Goal: Transaction & Acquisition: Obtain resource

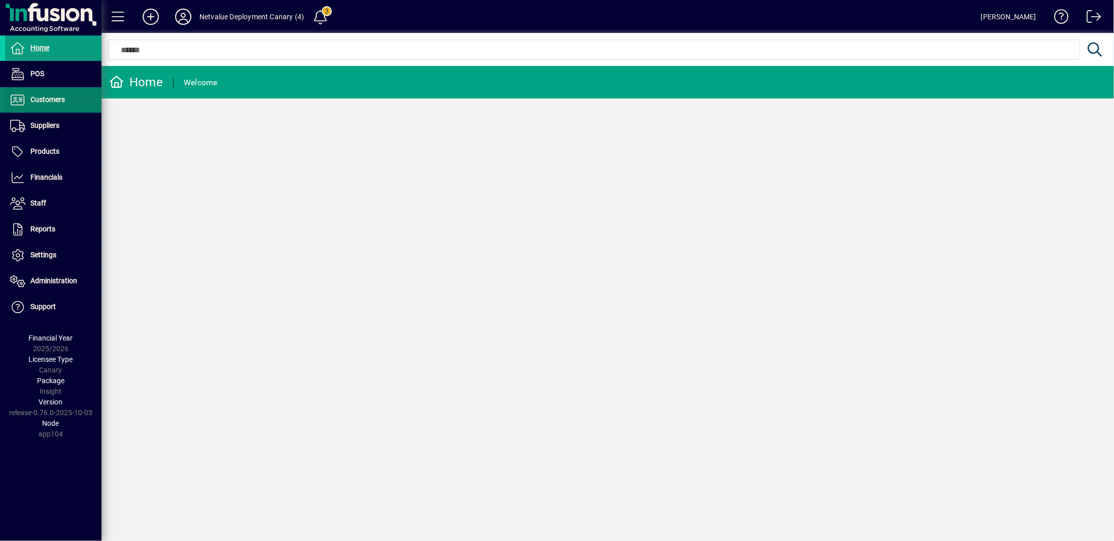
click at [49, 97] on span "Customers" at bounding box center [47, 99] width 35 height 8
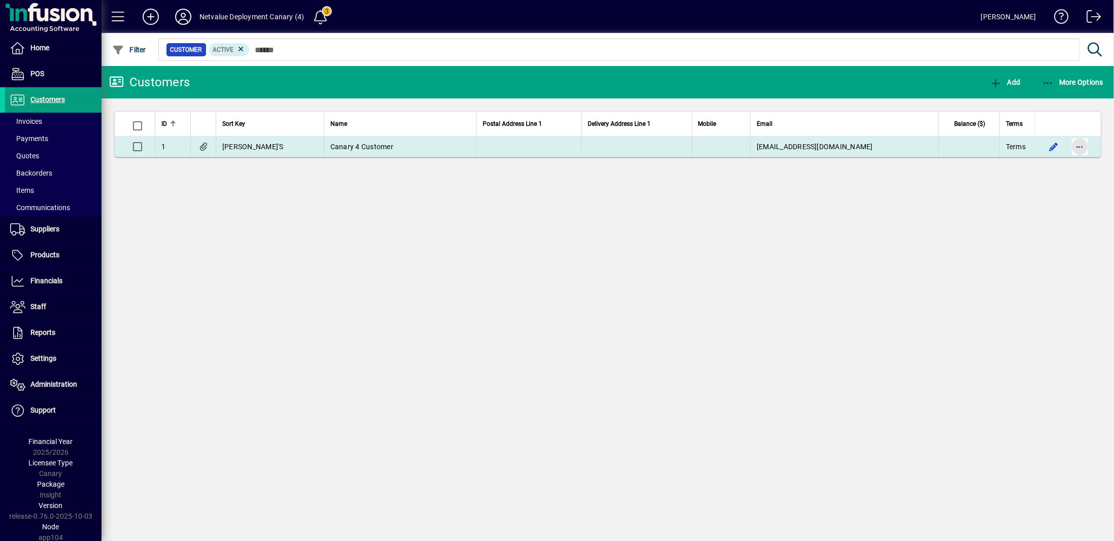
click at [1090, 145] on span "button" at bounding box center [1080, 146] width 24 height 24
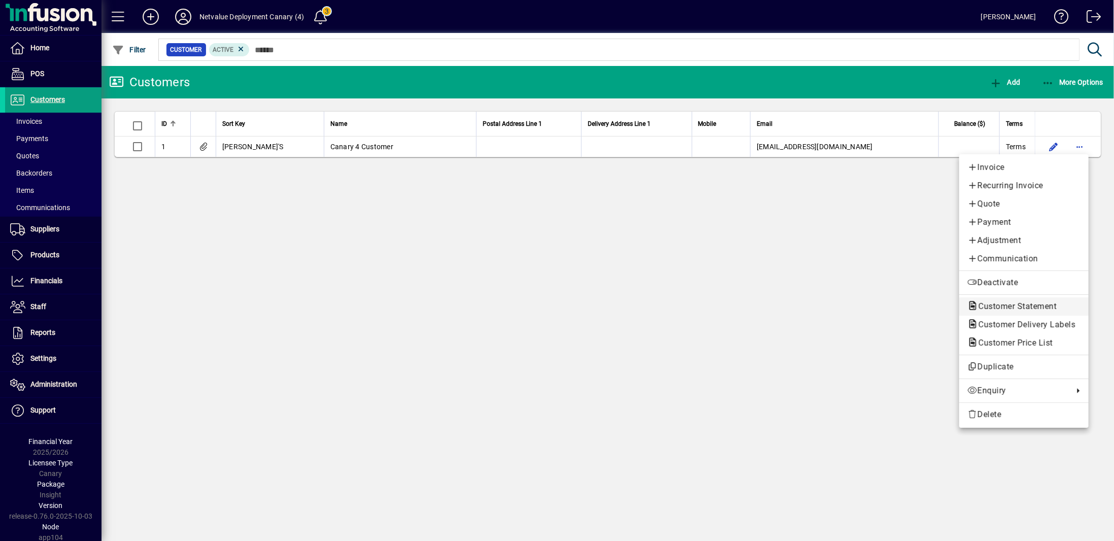
click at [988, 304] on span "Customer Statement" at bounding box center [1014, 306] width 94 height 10
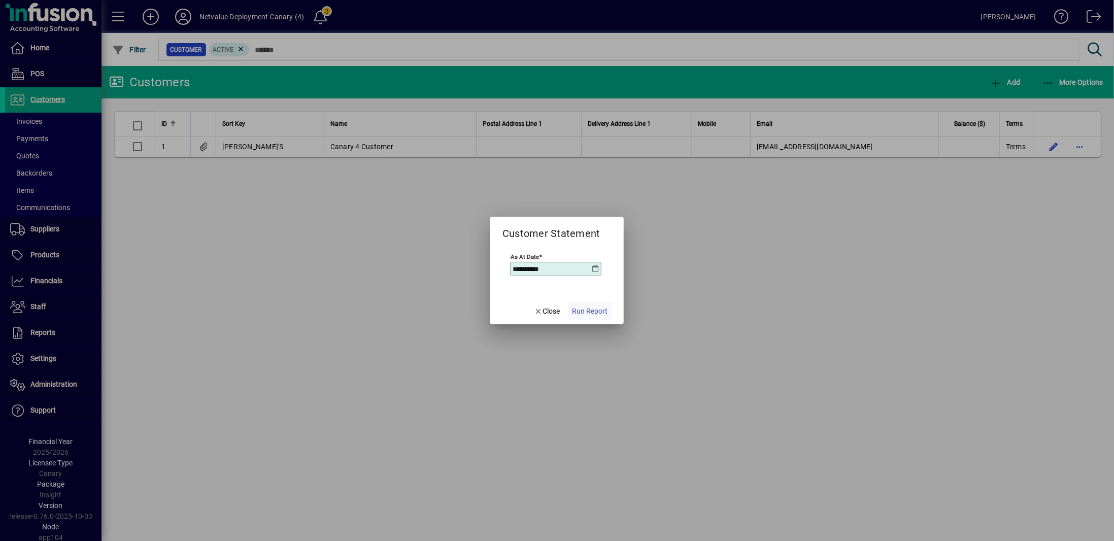
click at [593, 313] on span "Run Report" at bounding box center [590, 311] width 36 height 11
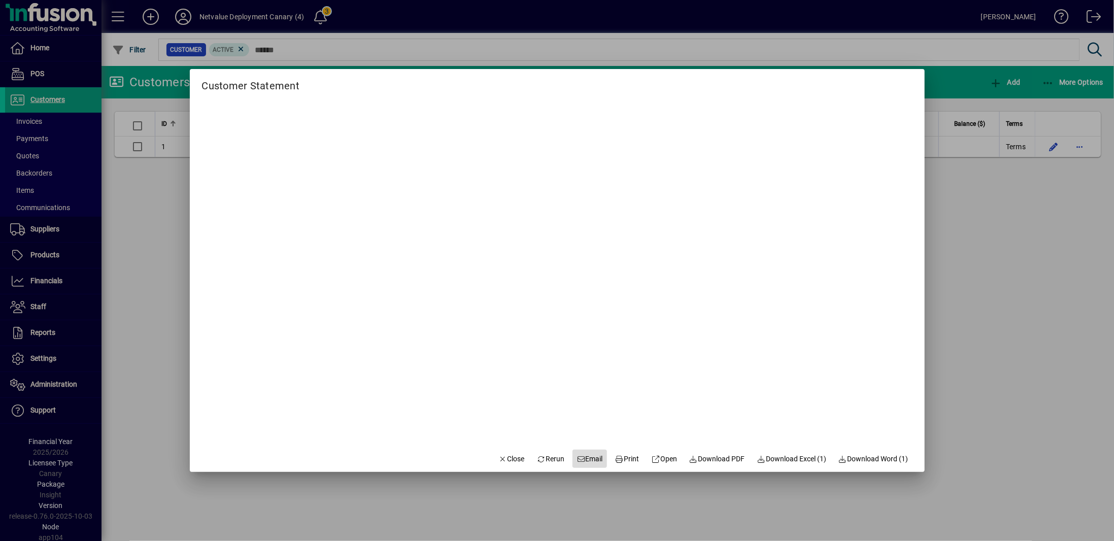
click at [585, 456] on span "Email" at bounding box center [589, 459] width 26 height 11
click at [166, 427] on div at bounding box center [557, 270] width 1114 height 541
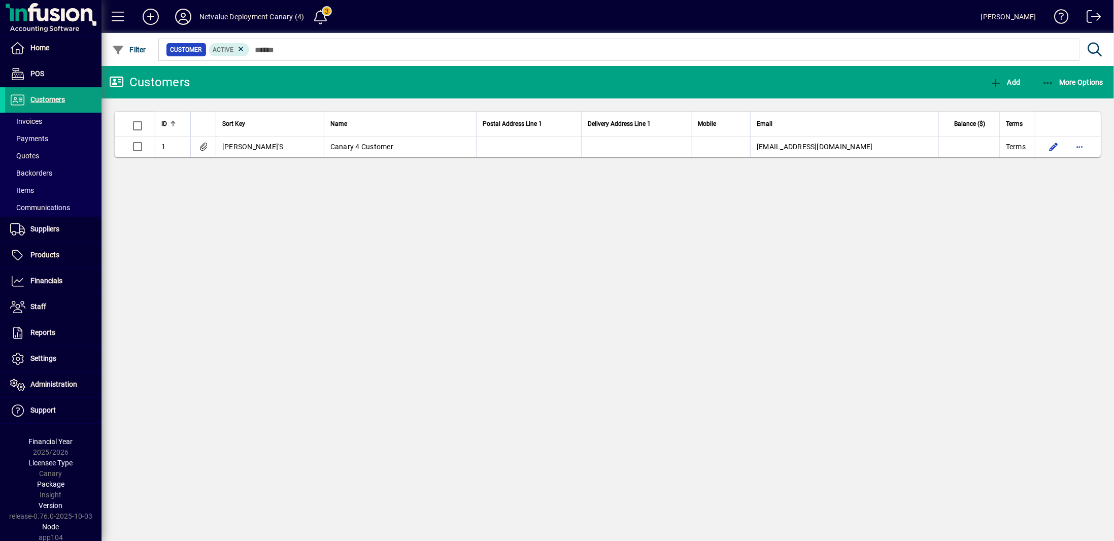
click at [18, 510] on div "Version release-0.76.0-2025-10-03" at bounding box center [50, 510] width 101 height 21
copy div "release-0.76.0-2025-10-03"
click at [139, 13] on span at bounding box center [150, 17] width 32 height 24
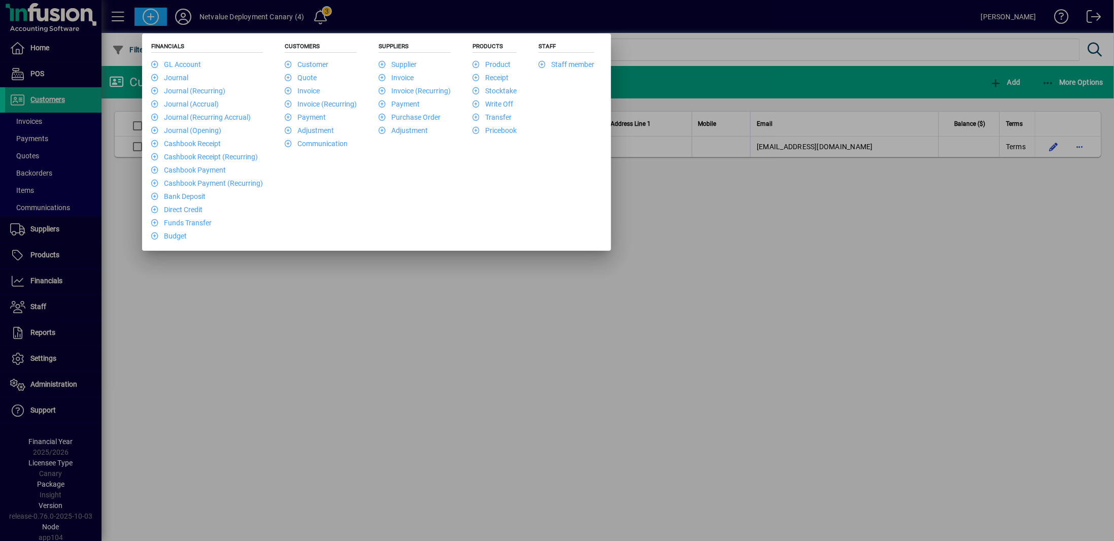
click at [357, 317] on div at bounding box center [557, 270] width 1114 height 541
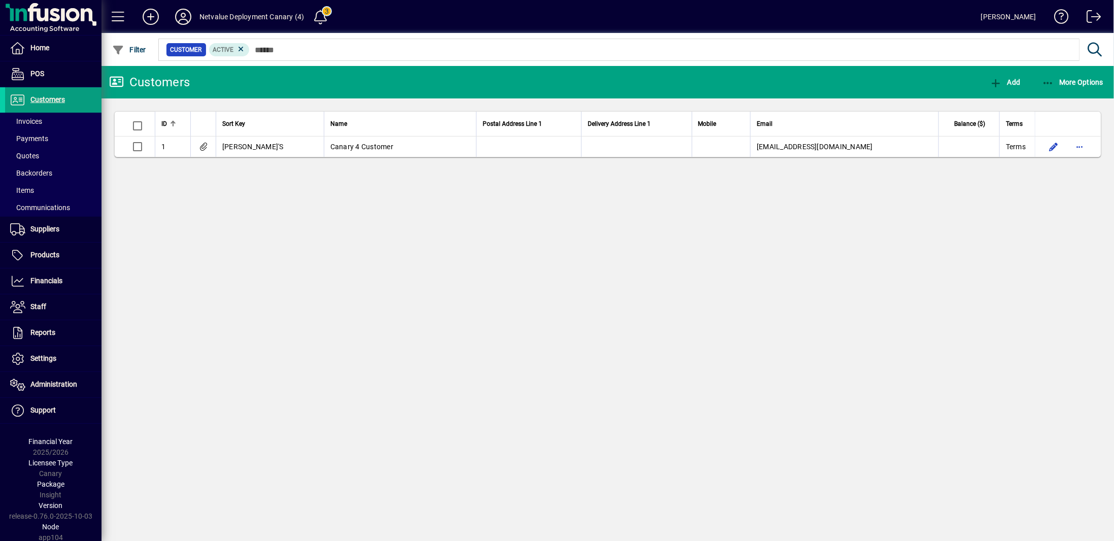
click at [295, 24] on div "Netvalue Deployment Canary (4)" at bounding box center [251, 17] width 105 height 16
click at [291, 17] on div "Netvalue Deployment Canary (4)" at bounding box center [251, 17] width 105 height 16
click at [194, 12] on span at bounding box center [183, 17] width 32 height 24
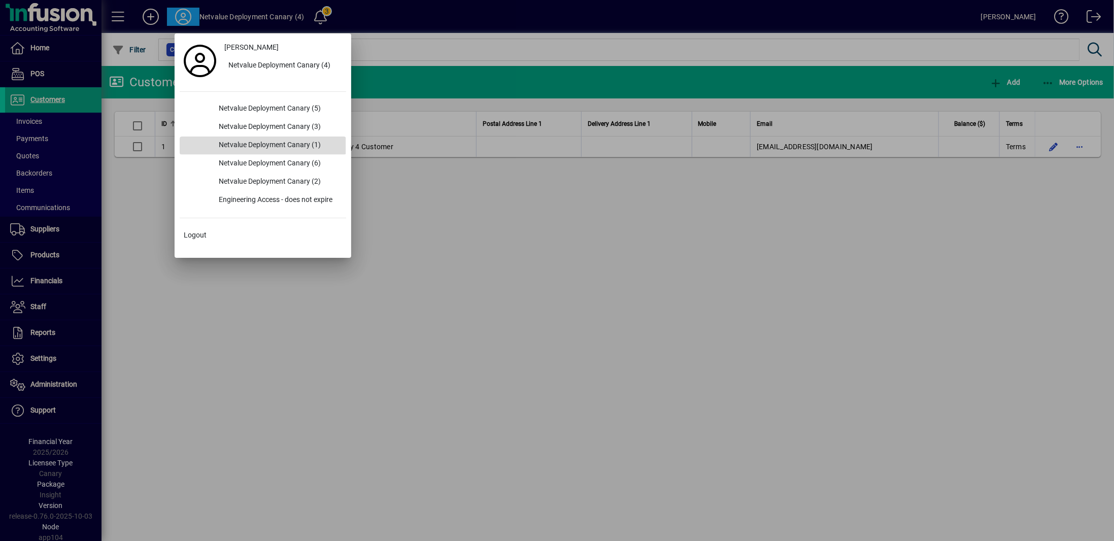
click at [268, 141] on div "Netvalue Deployment Canary (1)" at bounding box center [278, 145] width 135 height 18
